Goal: Task Accomplishment & Management: Manage account settings

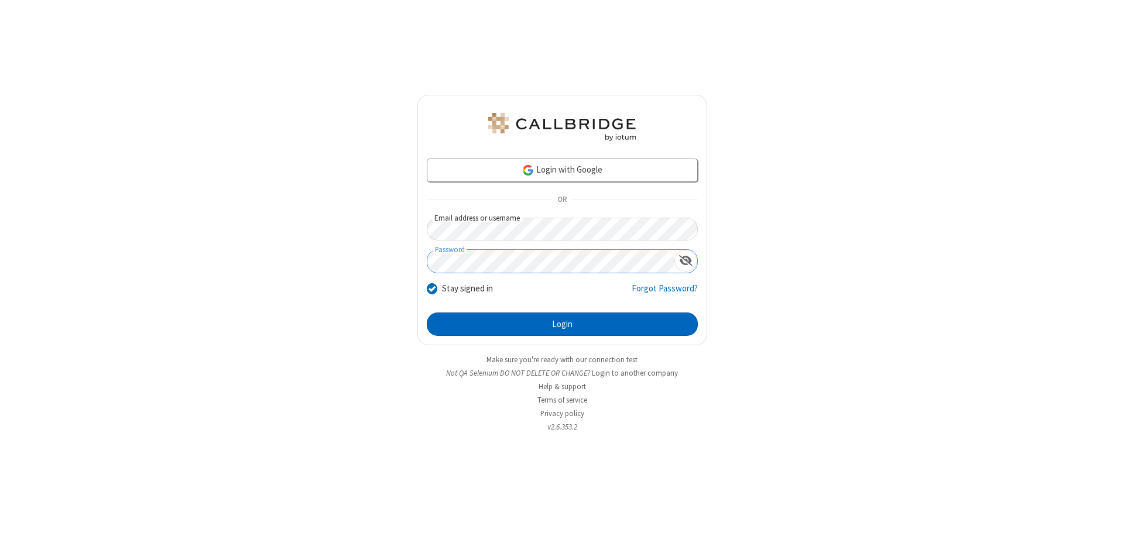
click at [562, 324] on button "Login" at bounding box center [562, 323] width 271 height 23
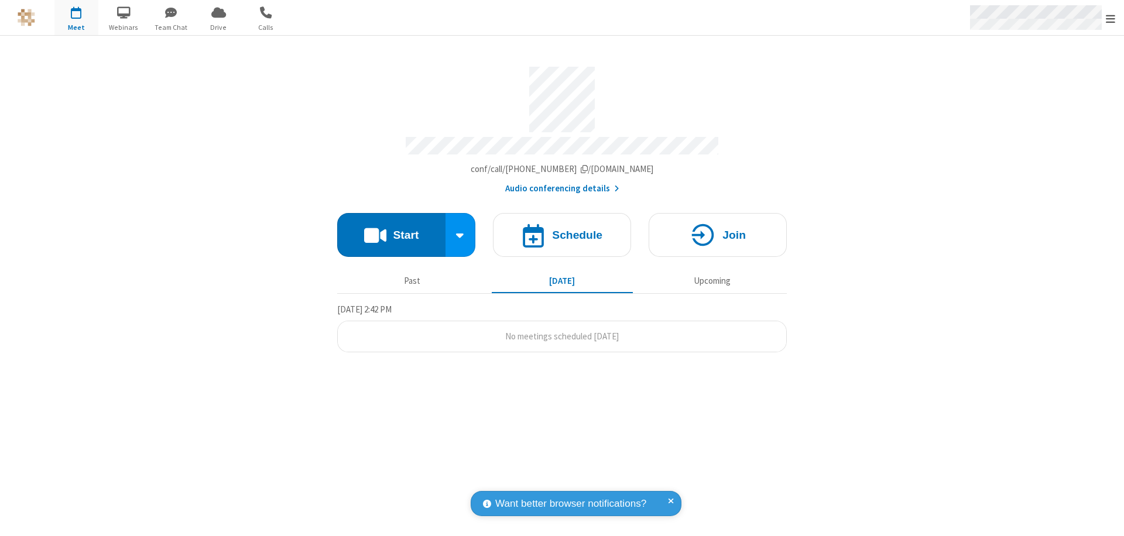
click at [1110, 18] on span "Open menu" at bounding box center [1109, 19] width 9 height 12
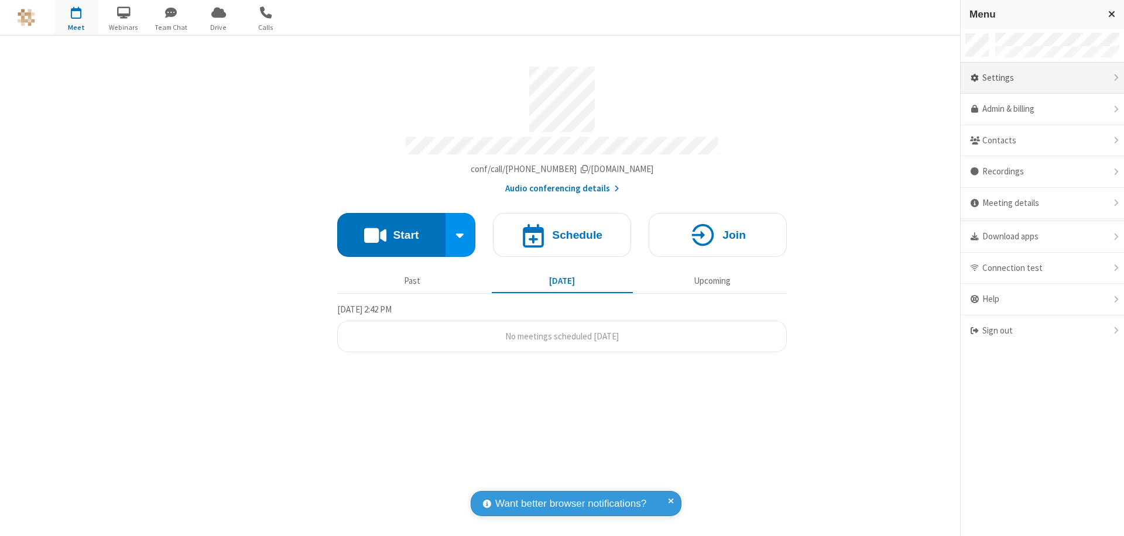
click at [1042, 78] on div "Settings" at bounding box center [1041, 79] width 163 height 32
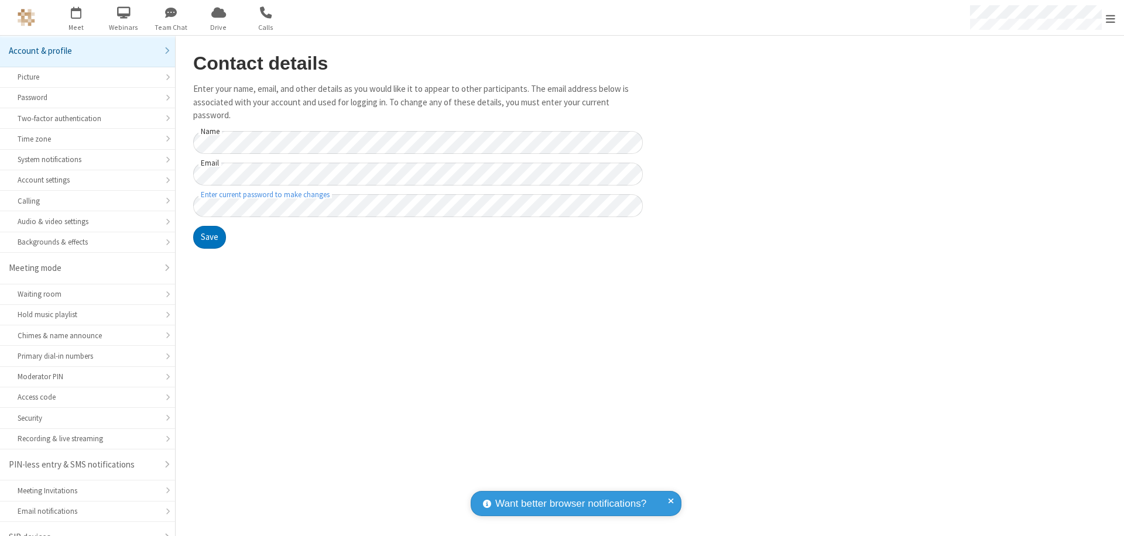
scroll to position [16, 0]
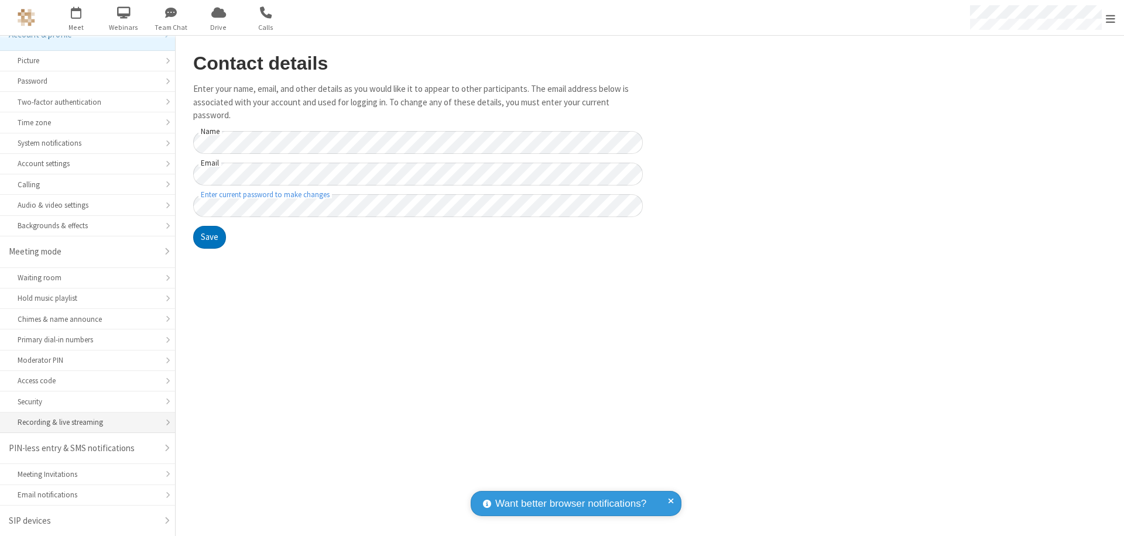
click at [83, 422] on div "Recording & live streaming" at bounding box center [88, 422] width 140 height 11
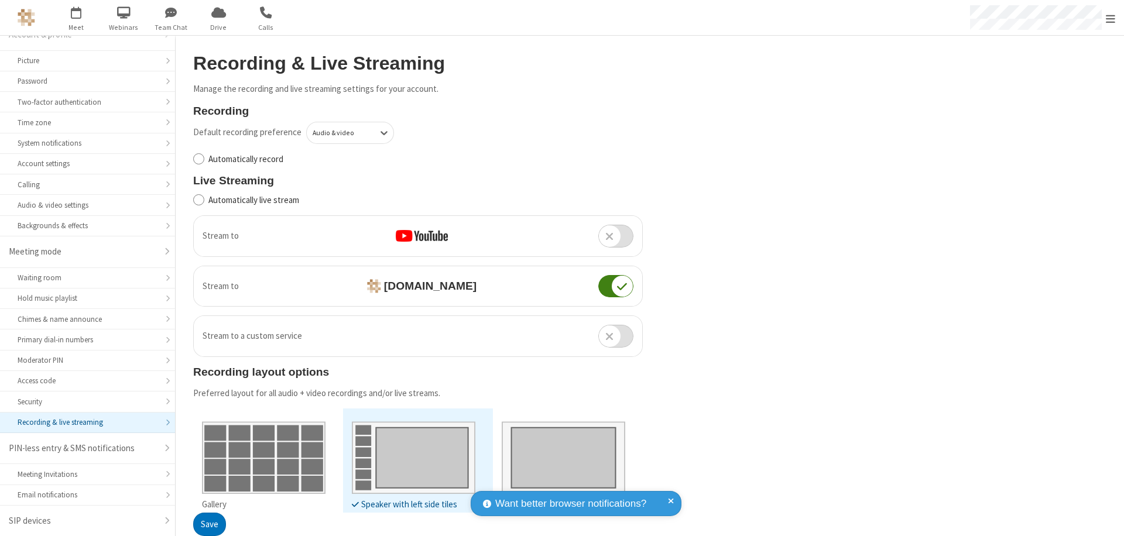
click at [198, 159] on input "Automatically record" at bounding box center [198, 159] width 11 height 12
checkbox input "true"
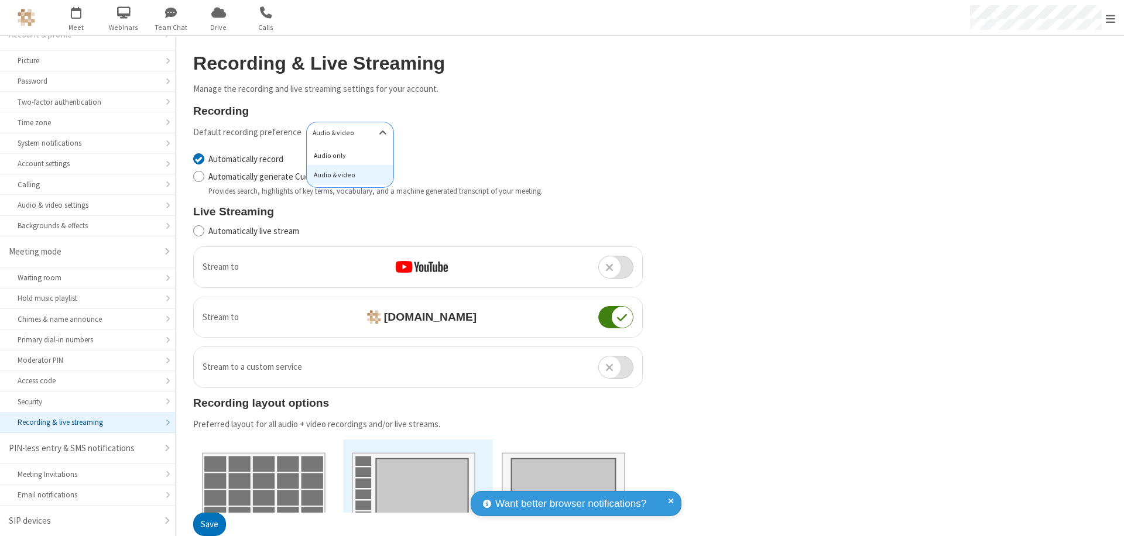
click at [346, 155] on div "Audio only" at bounding box center [350, 156] width 87 height 20
click at [209, 524] on button "Save" at bounding box center [209, 524] width 33 height 23
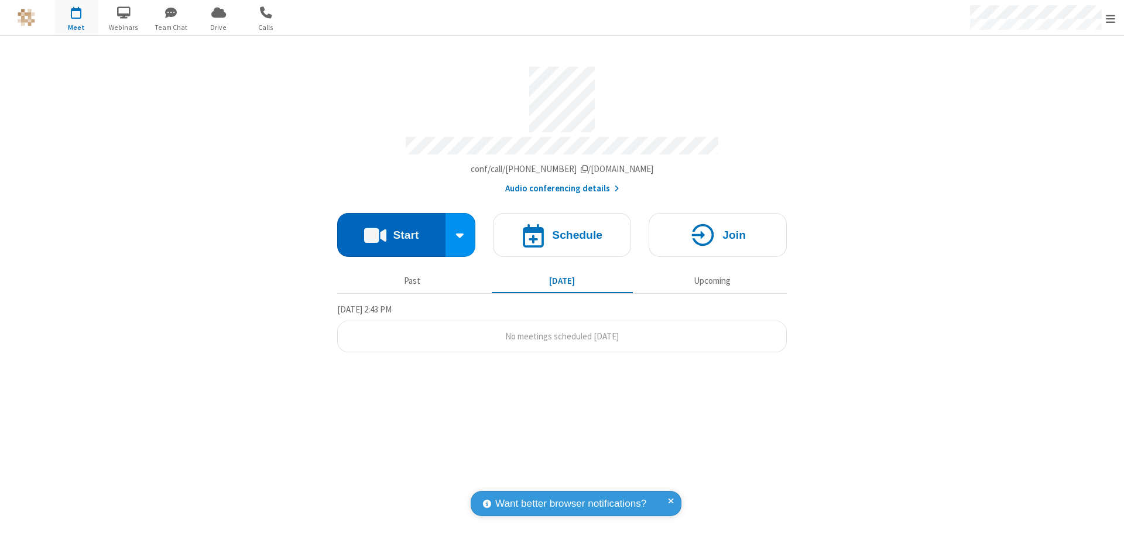
click at [391, 229] on button "Start" at bounding box center [391, 235] width 108 height 44
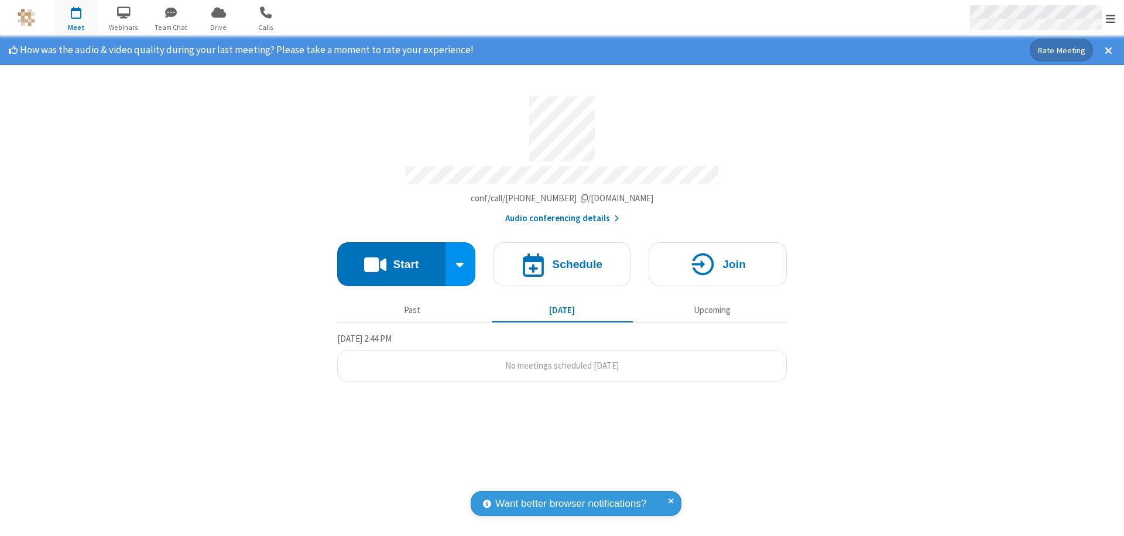
click at [1110, 18] on span "Open menu" at bounding box center [1109, 19] width 9 height 12
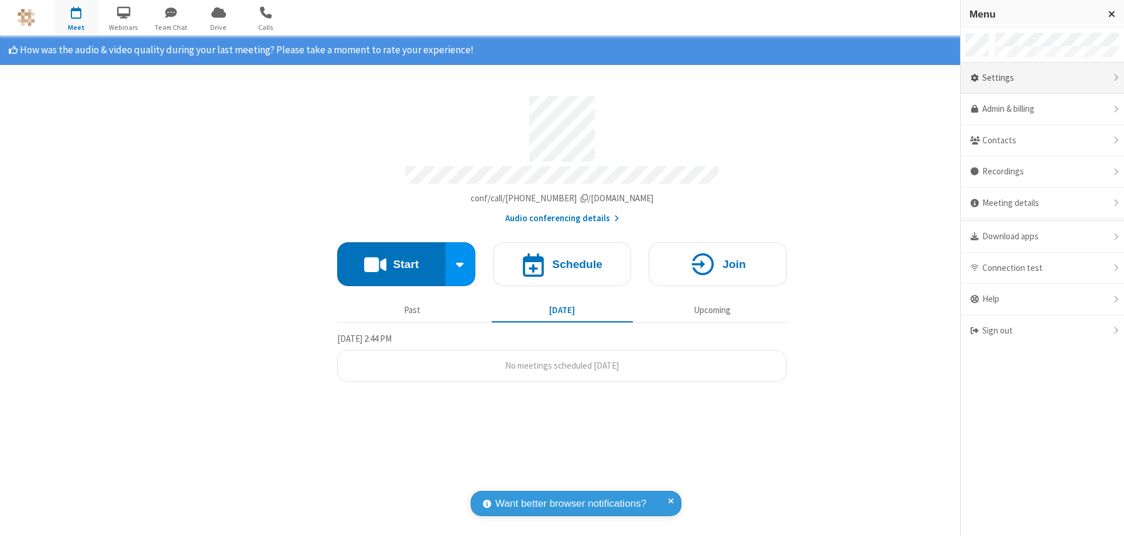
click at [1042, 78] on div "Settings" at bounding box center [1041, 79] width 163 height 32
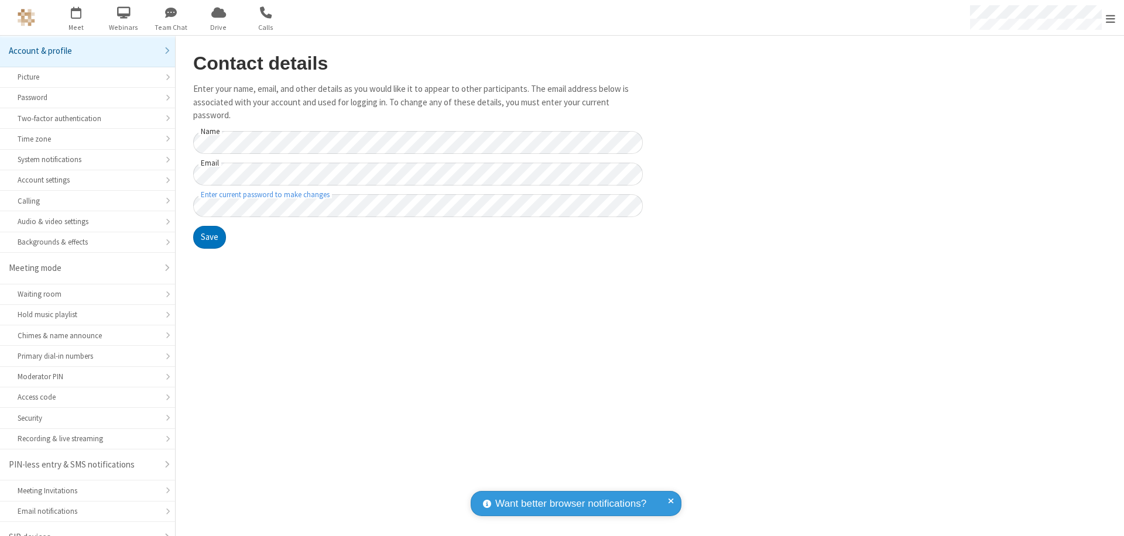
scroll to position [16, 0]
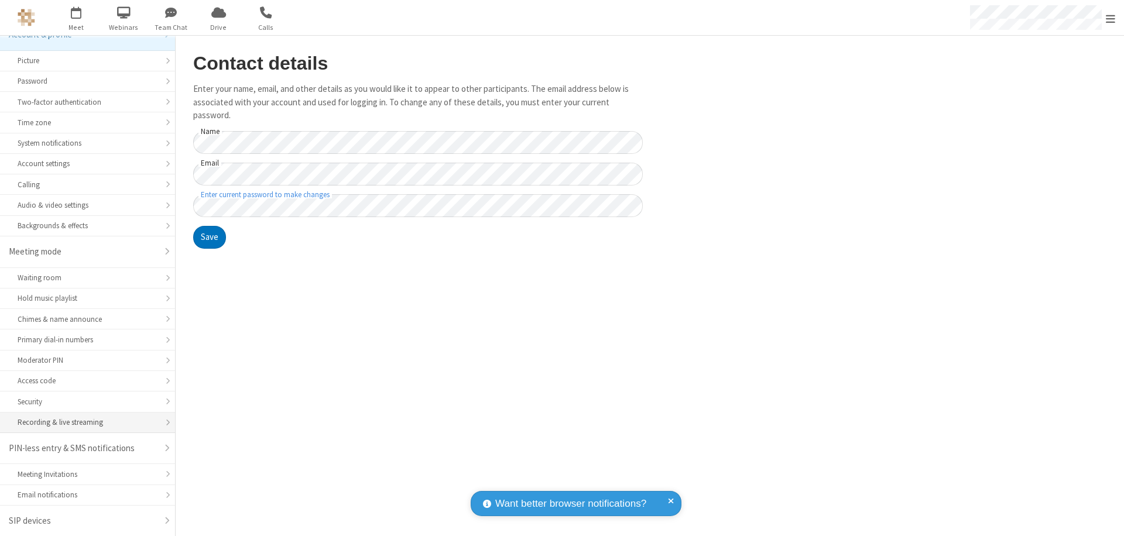
click at [83, 422] on div "Recording & live streaming" at bounding box center [88, 422] width 140 height 11
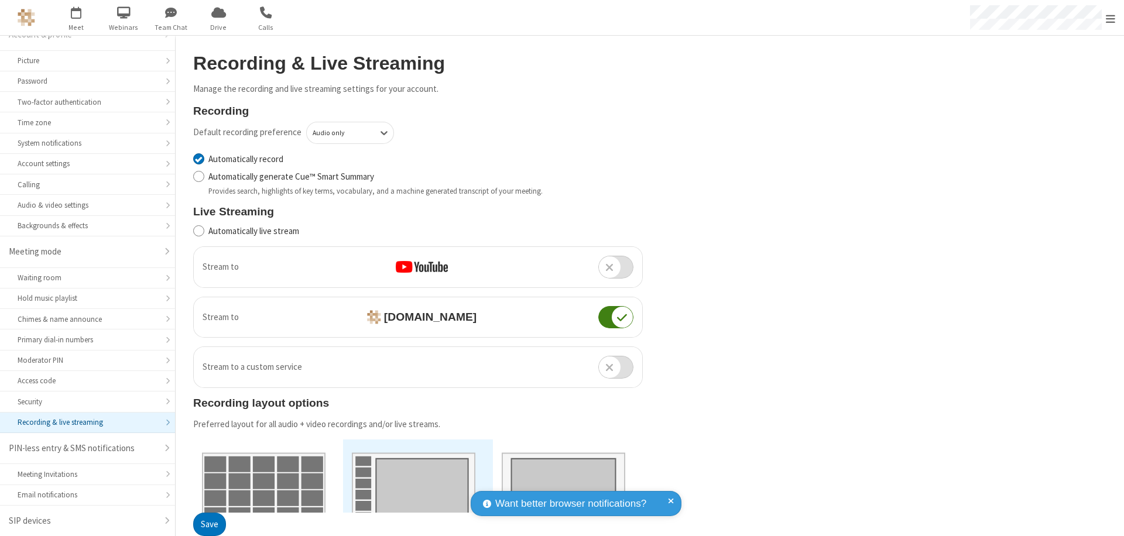
click at [198, 159] on input "Automatically record" at bounding box center [198, 159] width 11 height 12
checkbox input "false"
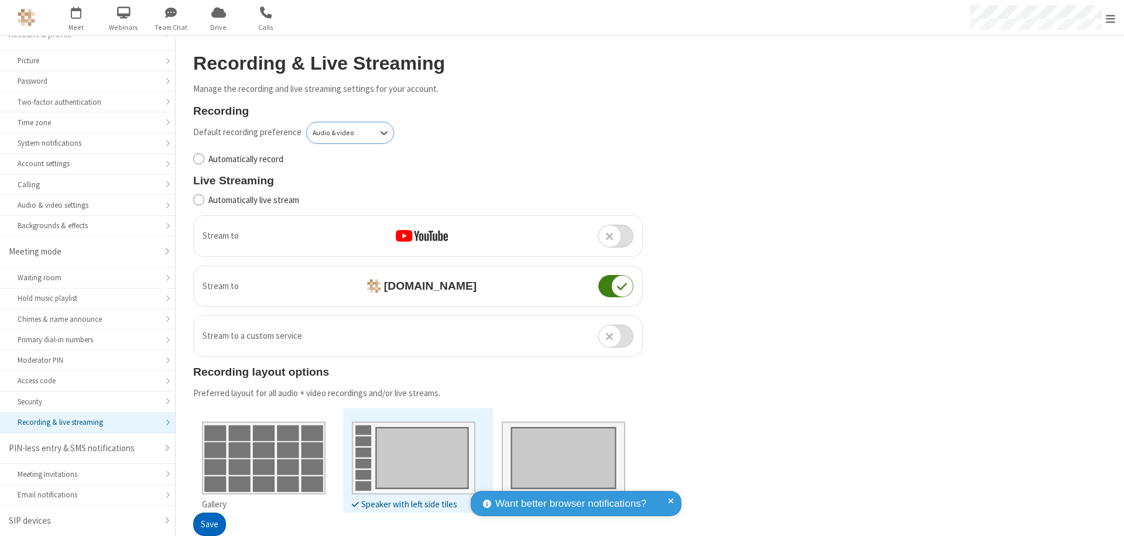
click at [209, 524] on button "Save" at bounding box center [209, 524] width 33 height 23
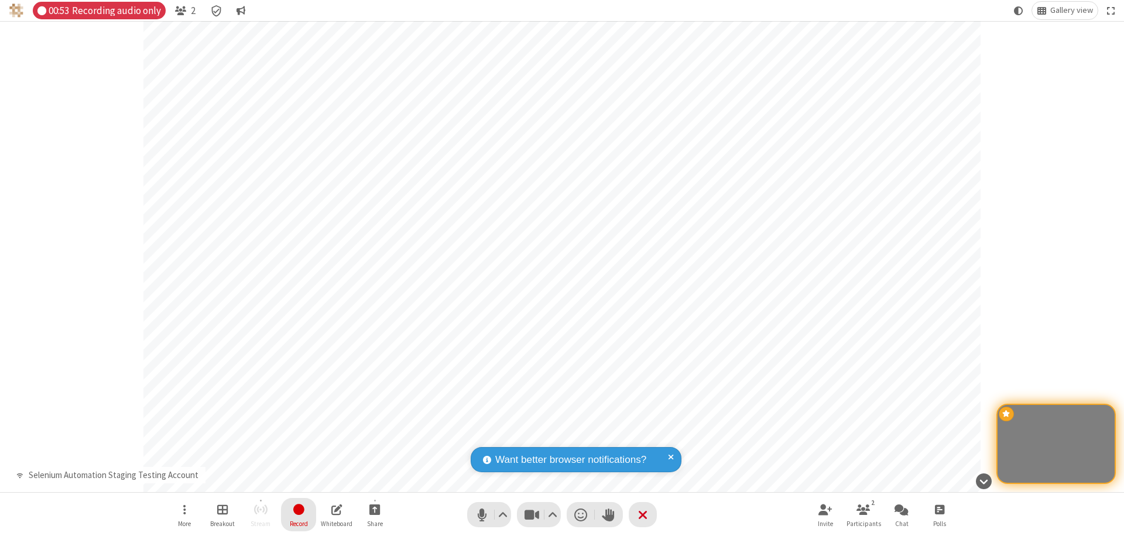
click at [298, 514] on span "Stop recording" at bounding box center [298, 509] width 13 height 15
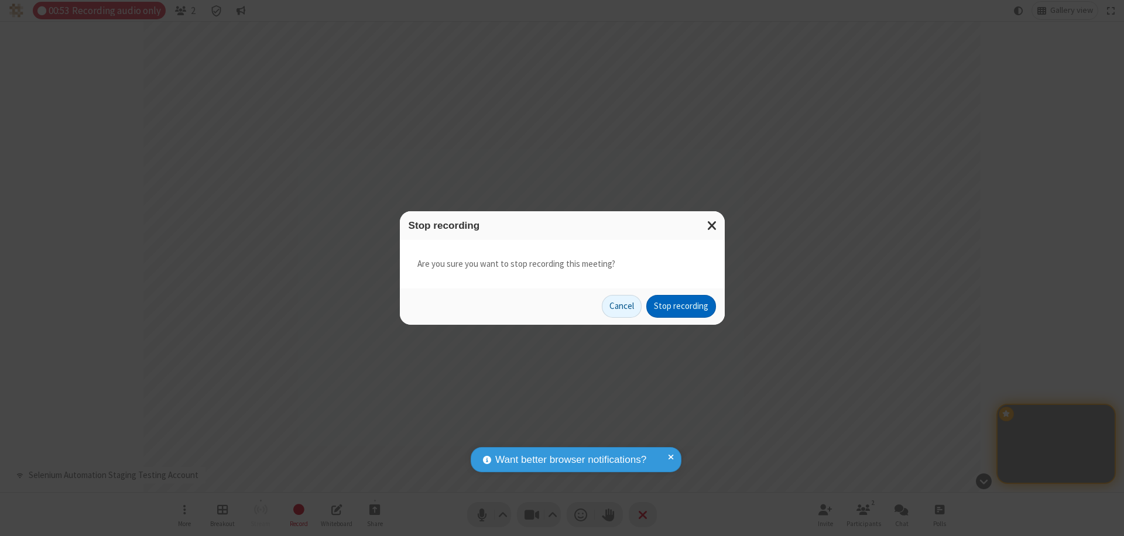
click at [681, 306] on button "Stop recording" at bounding box center [681, 306] width 70 height 23
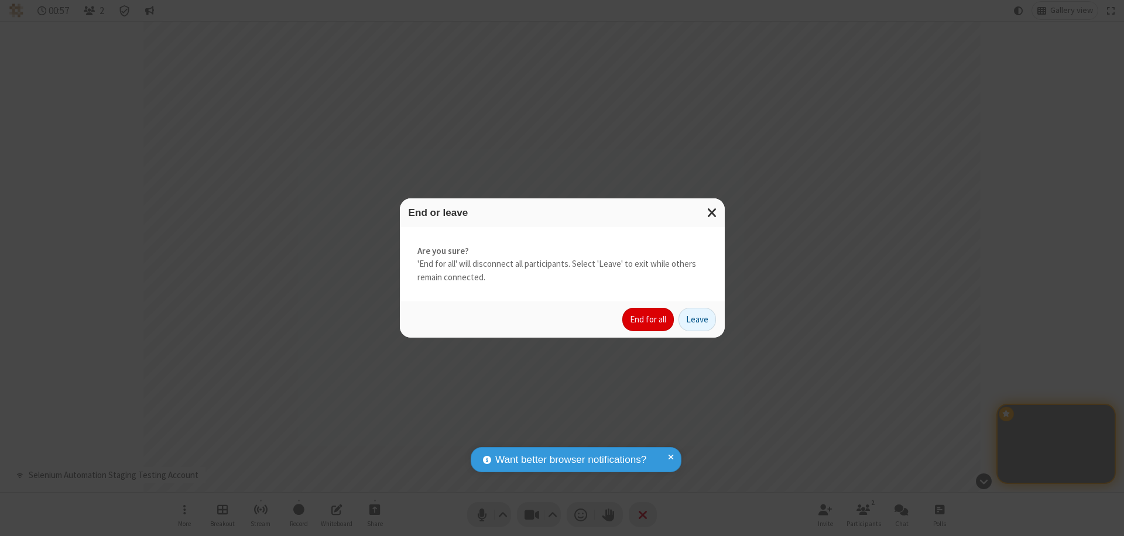
click at [648, 320] on button "End for all" at bounding box center [647, 319] width 51 height 23
